Goal: Task Accomplishment & Management: Use online tool/utility

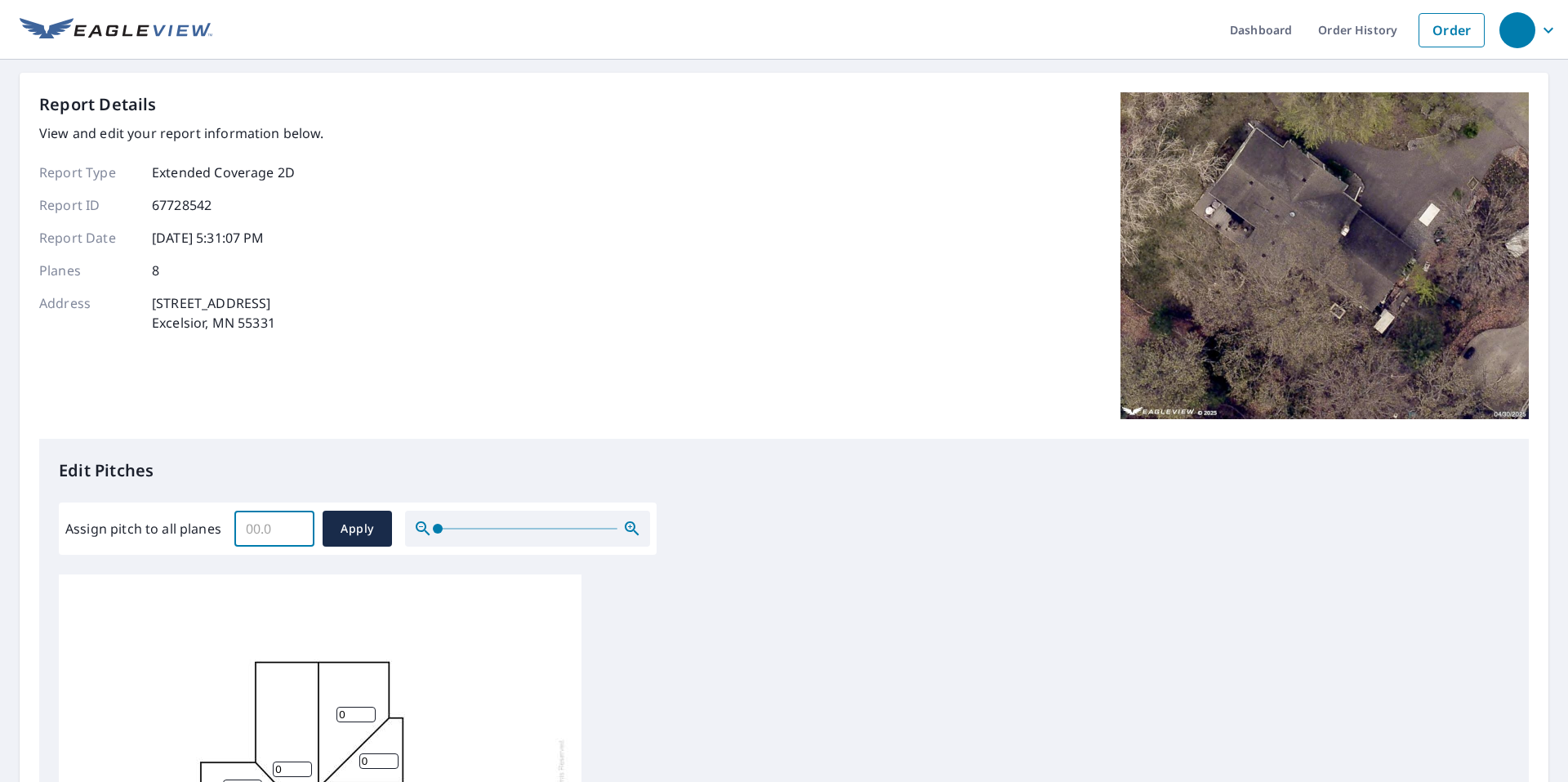
click at [277, 532] on input "Assign pitch to all planes" at bounding box center [274, 529] width 80 height 45
type input "5"
click at [336, 517] on button "Apply" at bounding box center [357, 529] width 69 height 36
type input "5"
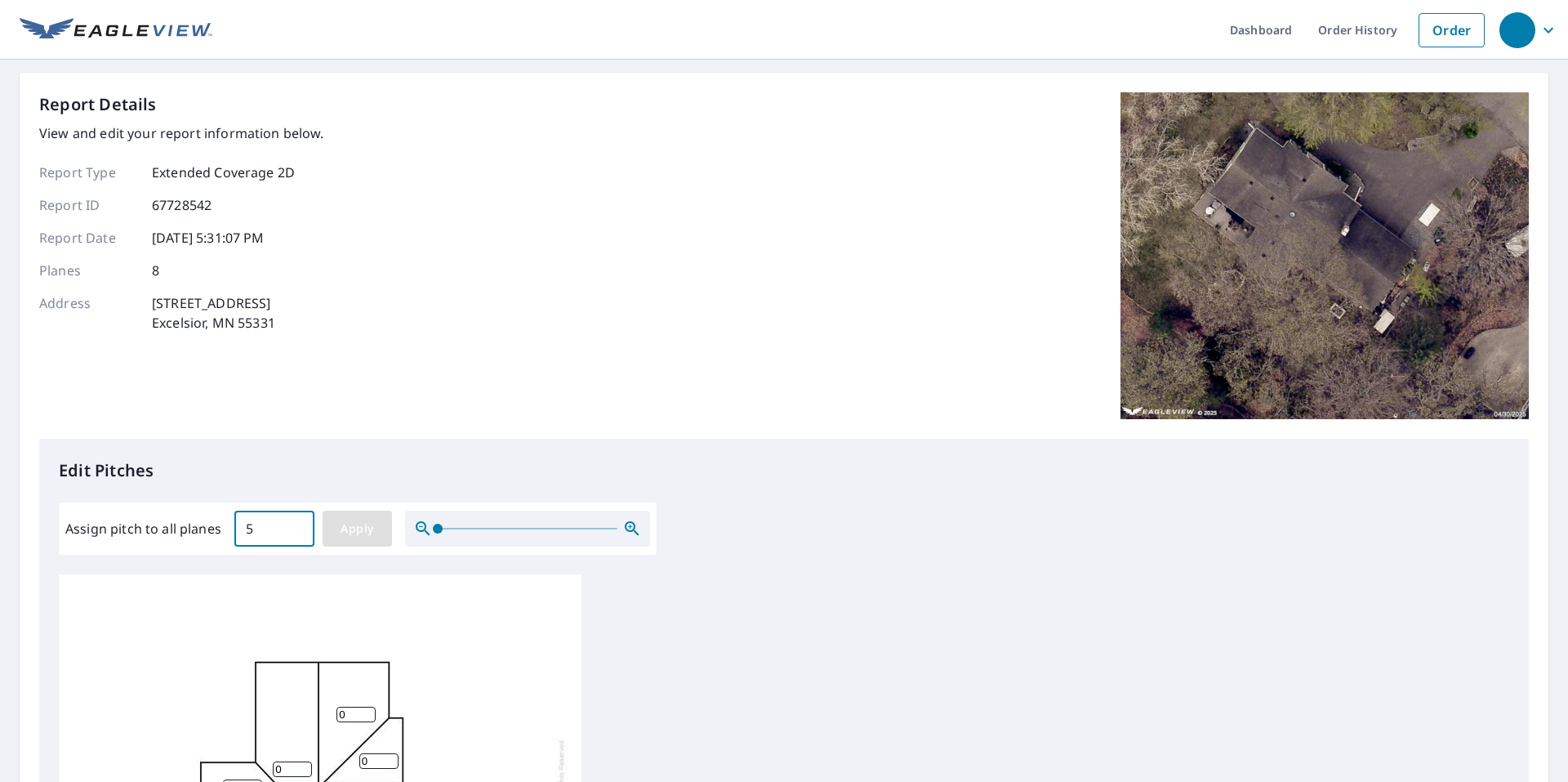
type input "5"
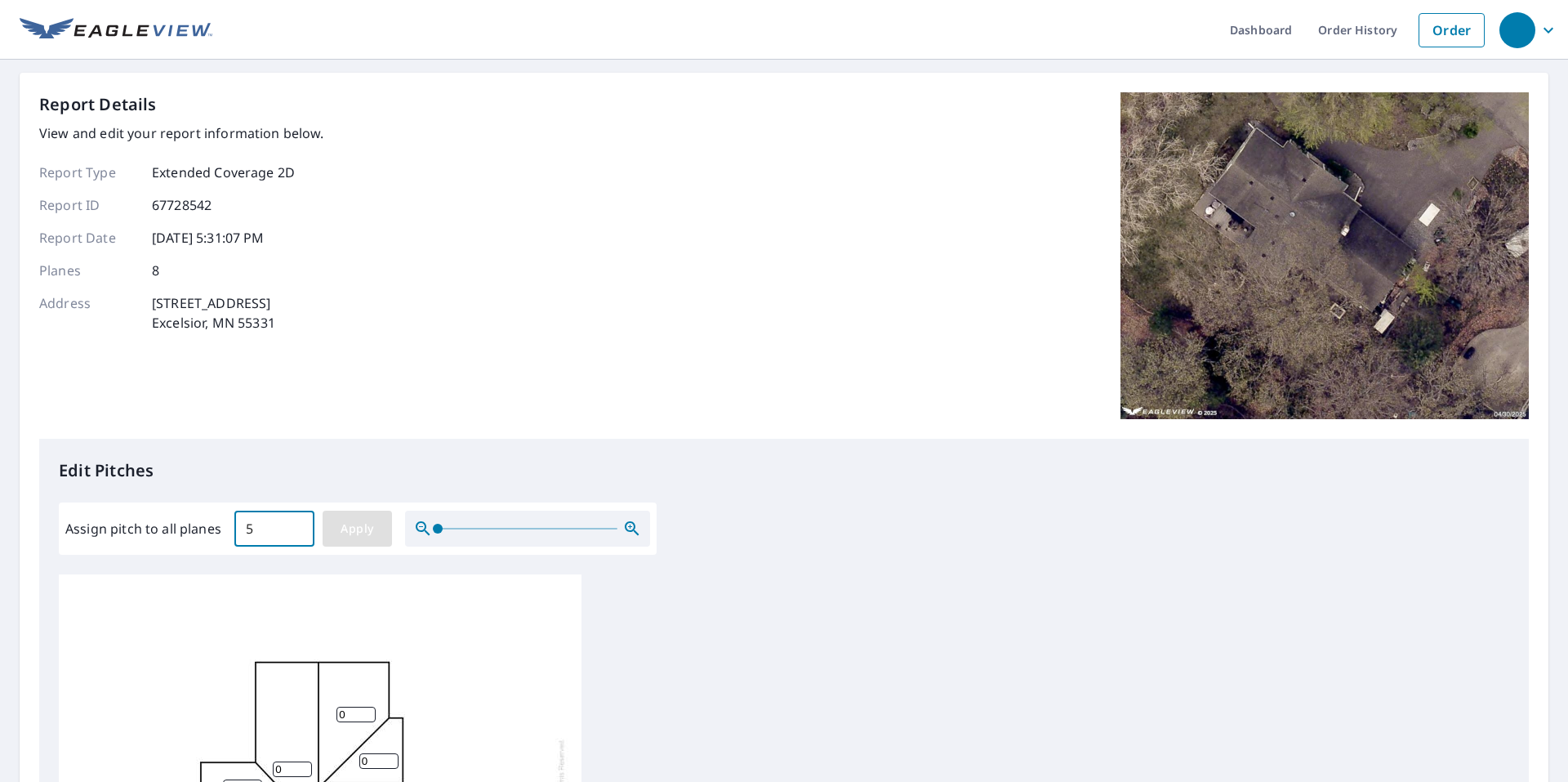
type input "5"
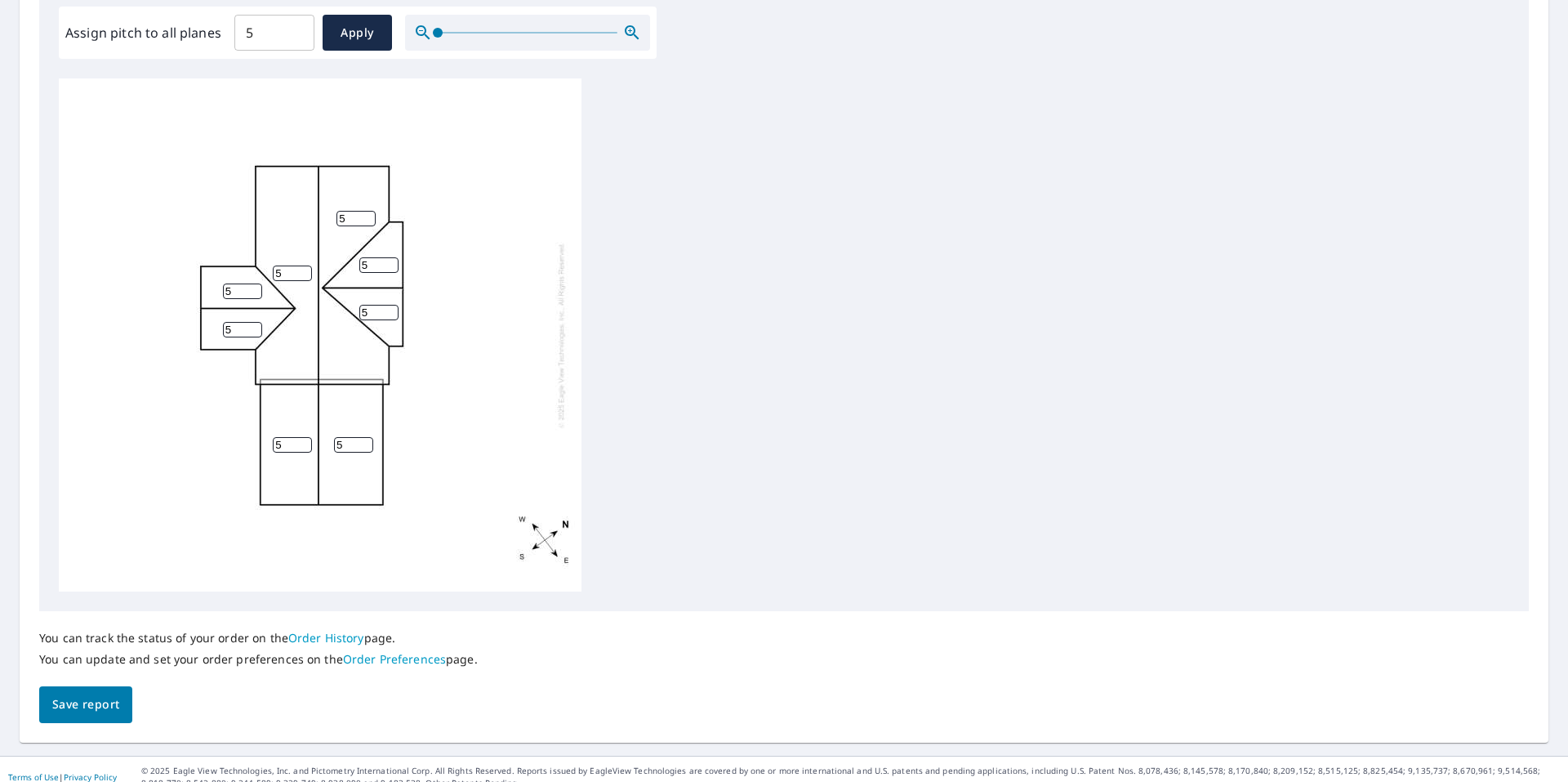
scroll to position [512, 0]
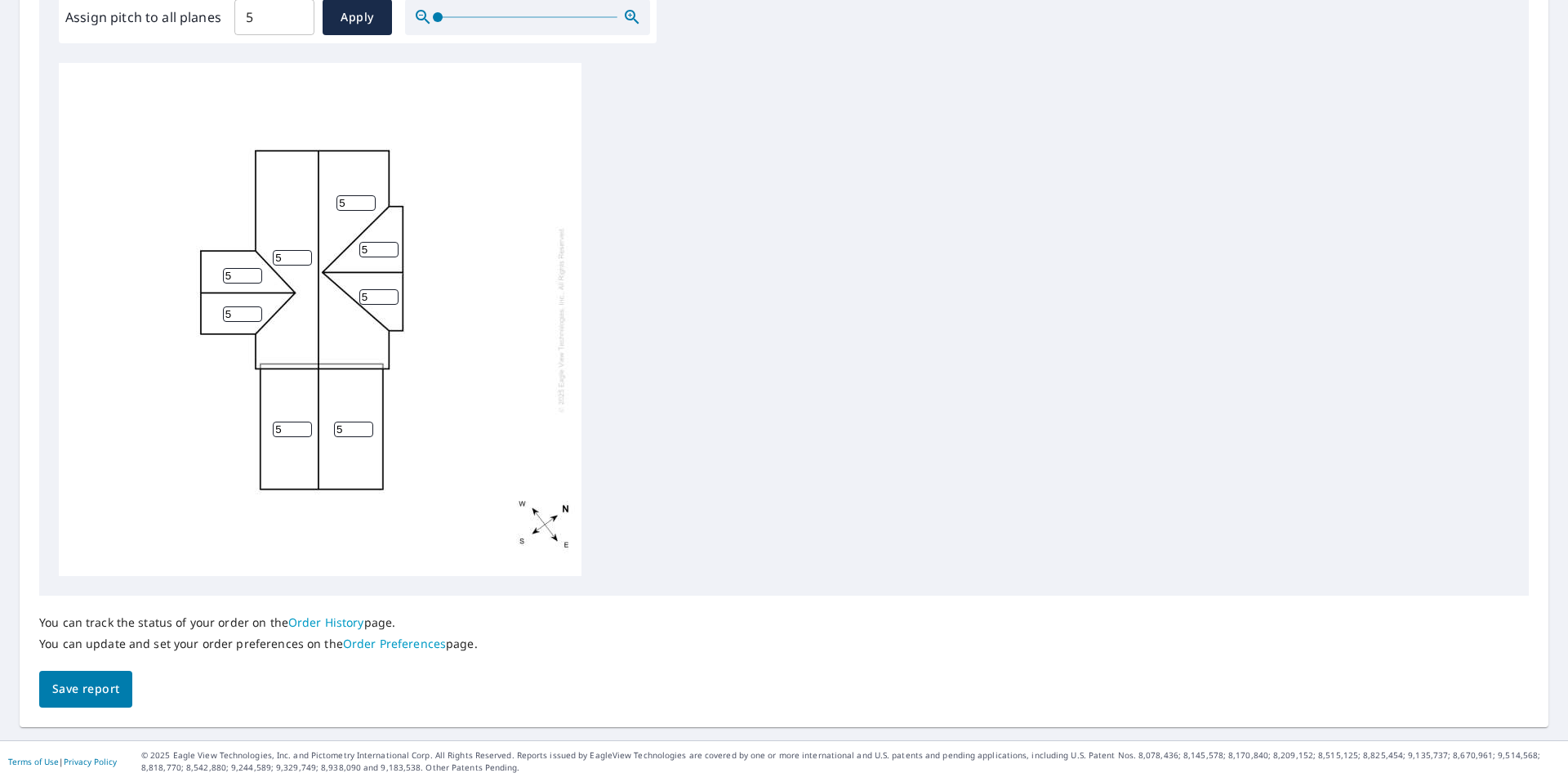
click at [72, 689] on span "Save report" at bounding box center [86, 689] width 67 height 21
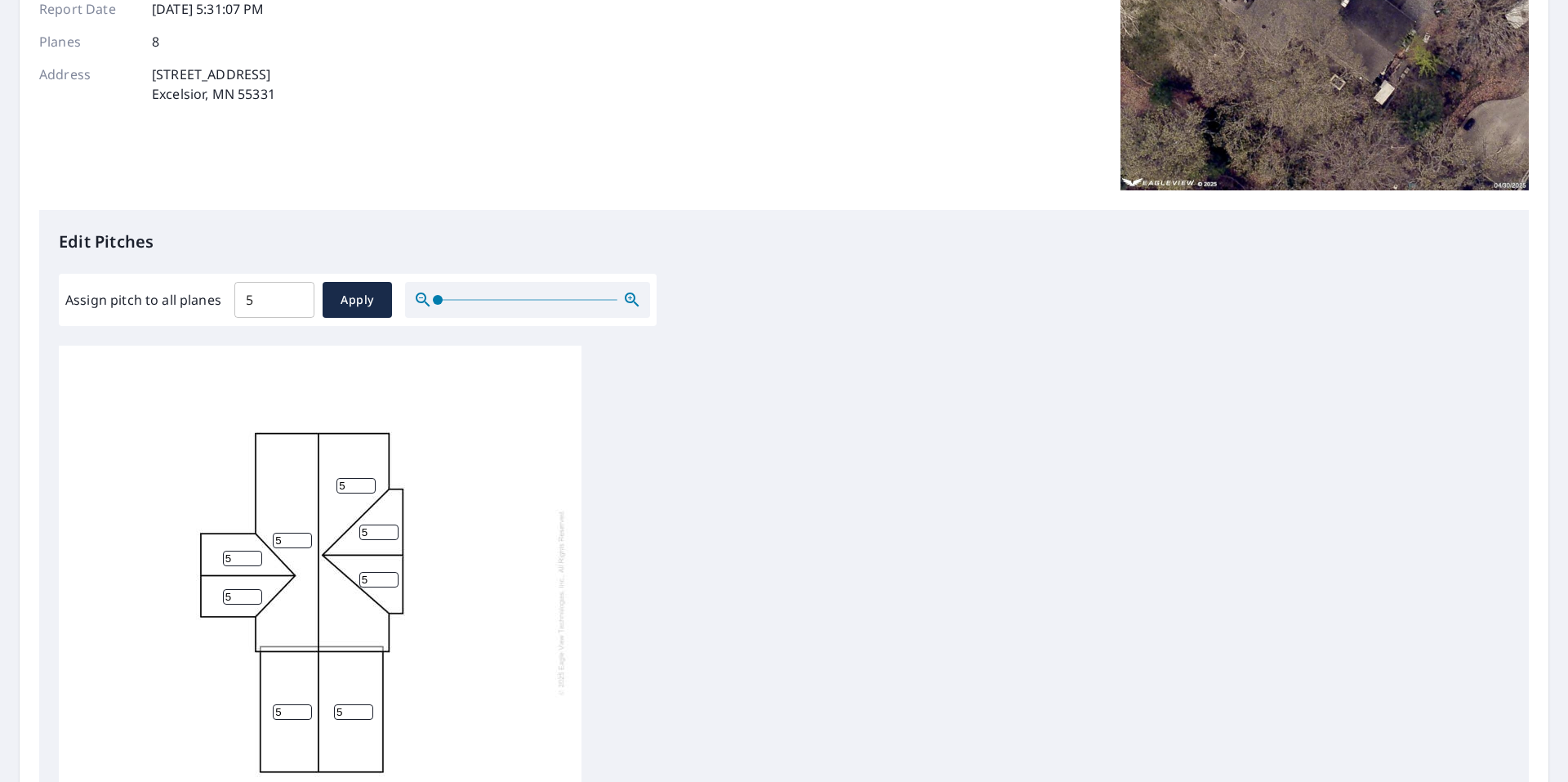
scroll to position [0, 0]
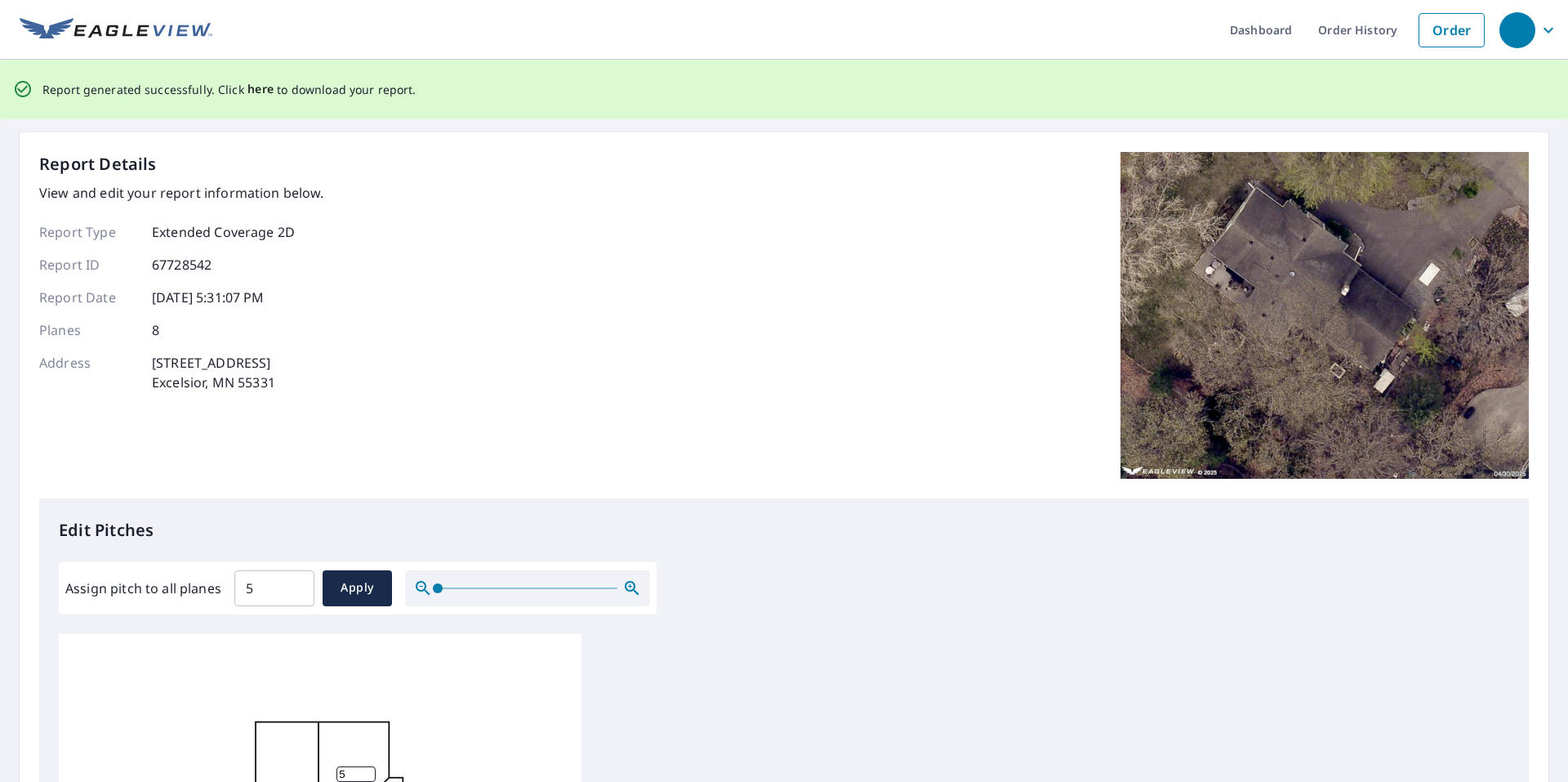
click at [260, 86] on span "here" at bounding box center [260, 89] width 27 height 21
